Goal: Transaction & Acquisition: Purchase product/service

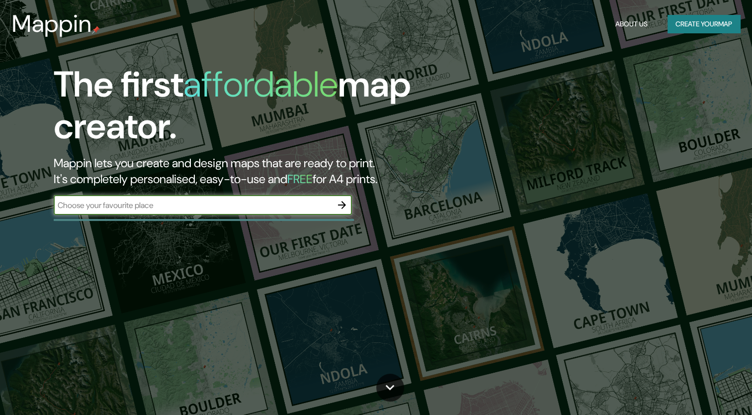
click at [202, 208] on input "text" at bounding box center [193, 204] width 278 height 11
type input "[GEOGRAPHIC_DATA], [GEOGRAPHIC_DATA]"
click at [343, 204] on icon "button" at bounding box center [342, 205] width 8 height 8
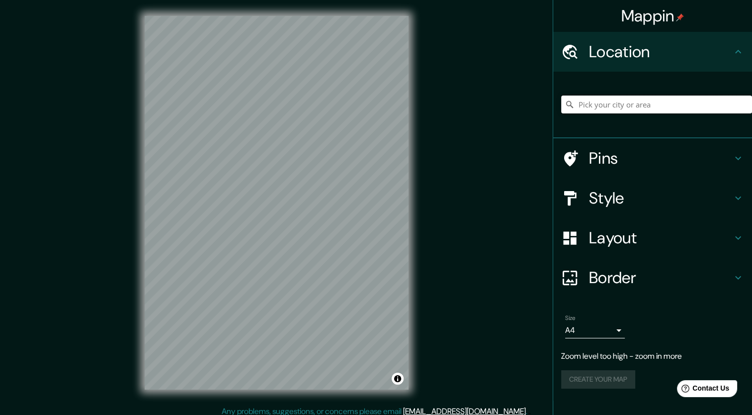
click at [632, 101] on input "Pick your city or area" at bounding box center [656, 104] width 191 height 18
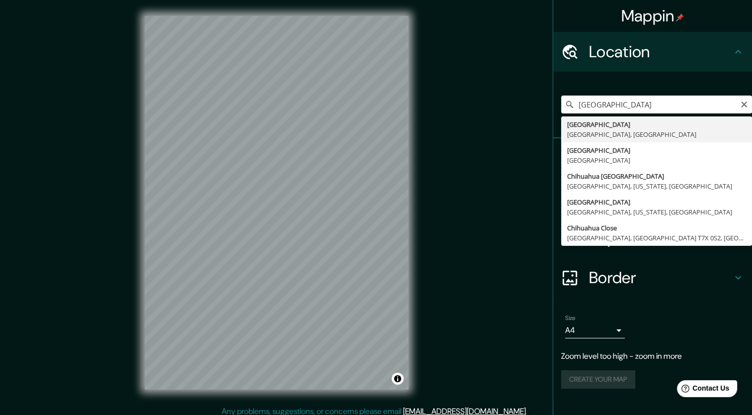
type input "[GEOGRAPHIC_DATA], [GEOGRAPHIC_DATA], [GEOGRAPHIC_DATA]"
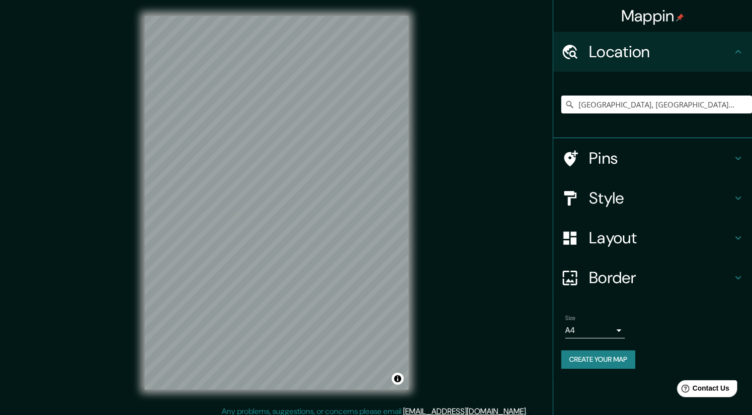
click at [618, 232] on h4 "Layout" at bounding box center [660, 238] width 143 height 20
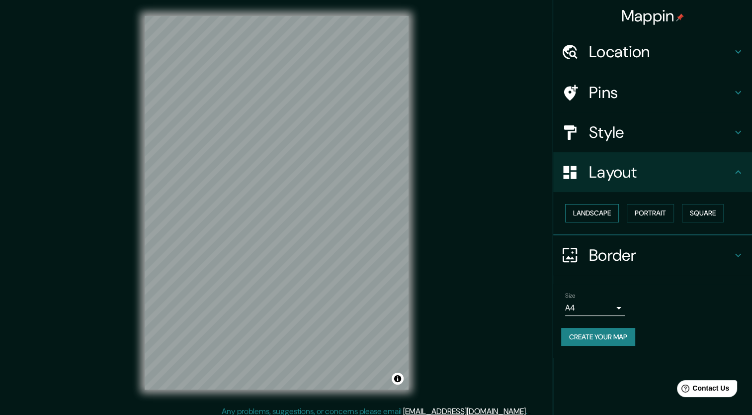
click at [612, 216] on button "Landscape" at bounding box center [592, 213] width 54 height 18
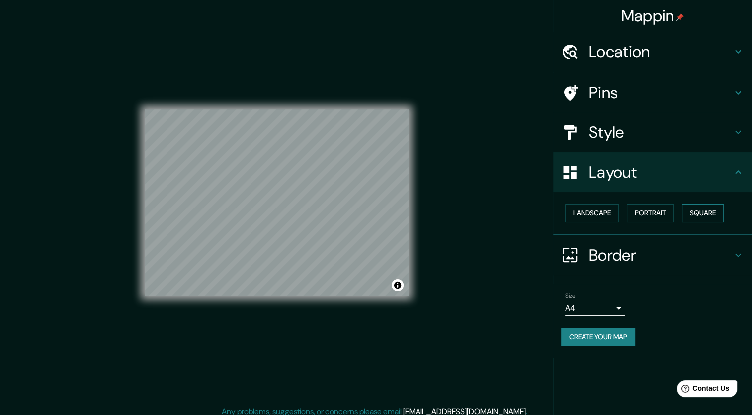
click at [688, 209] on button "Square" at bounding box center [703, 213] width 42 height 18
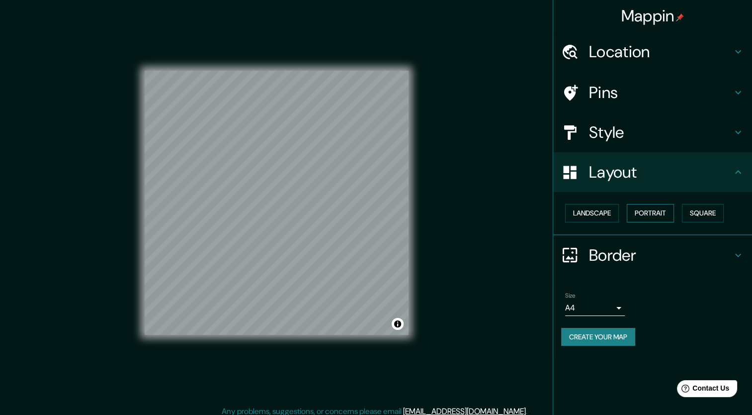
click at [667, 211] on button "Portrait" at bounding box center [650, 213] width 47 height 18
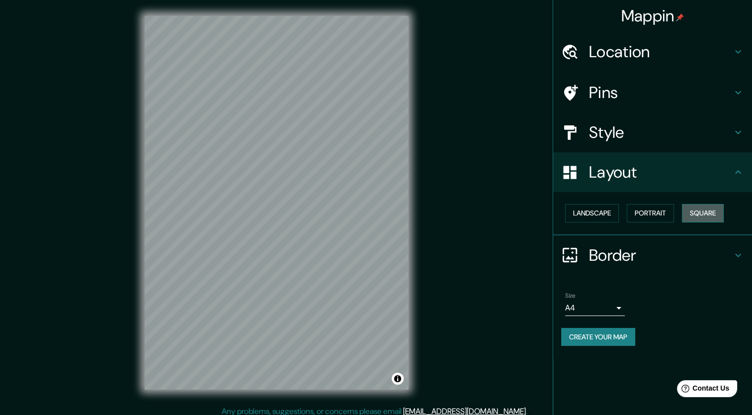
click at [705, 210] on button "Square" at bounding box center [703, 213] width 42 height 18
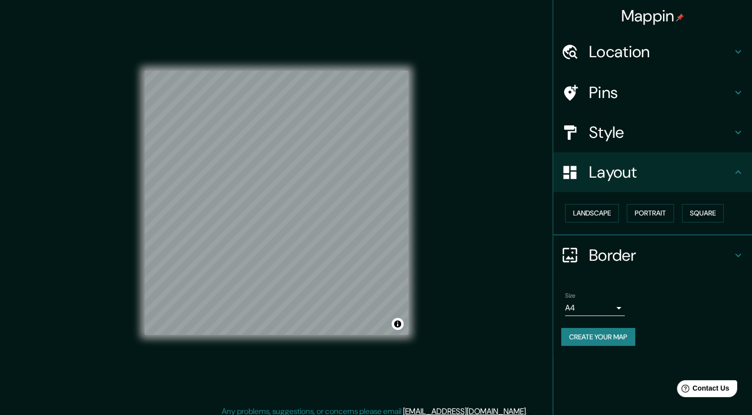
click at [616, 309] on body "Mappin Location [GEOGRAPHIC_DATA], [GEOGRAPHIC_DATA], [GEOGRAPHIC_DATA] Pins St…" at bounding box center [376, 207] width 752 height 415
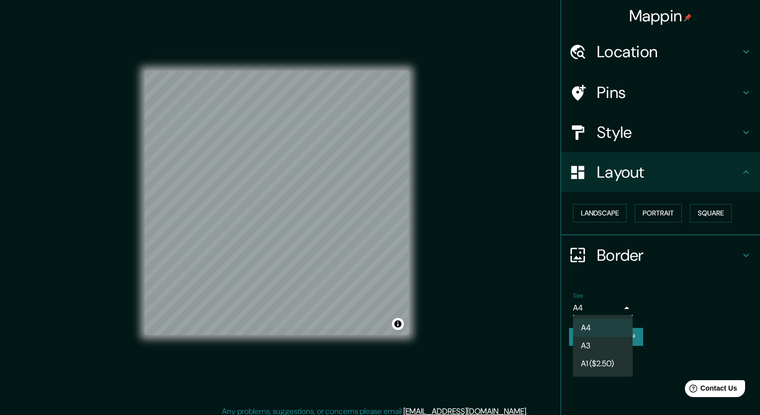
click at [660, 309] on div at bounding box center [380, 207] width 760 height 415
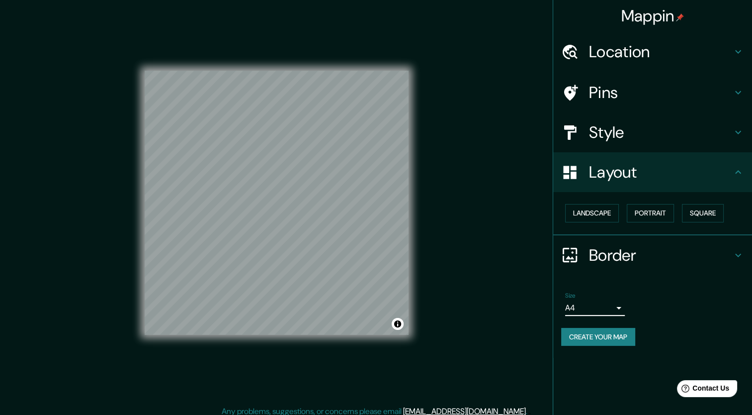
click at [610, 136] on h4 "Style" at bounding box center [660, 132] width 143 height 20
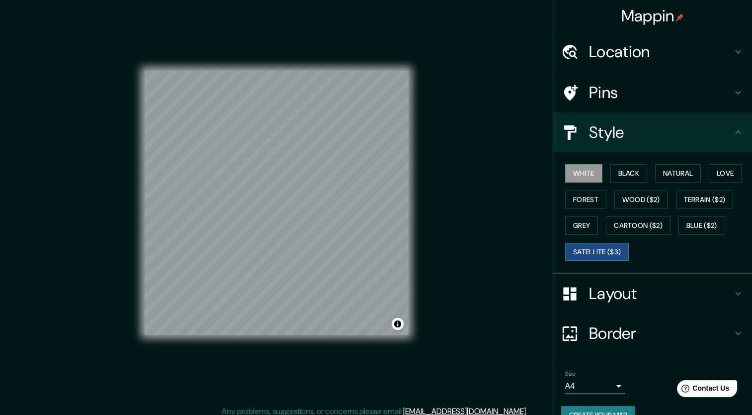
click at [609, 250] on button "Satellite ($3)" at bounding box center [597, 252] width 64 height 18
